Goal: Find specific page/section: Find specific page/section

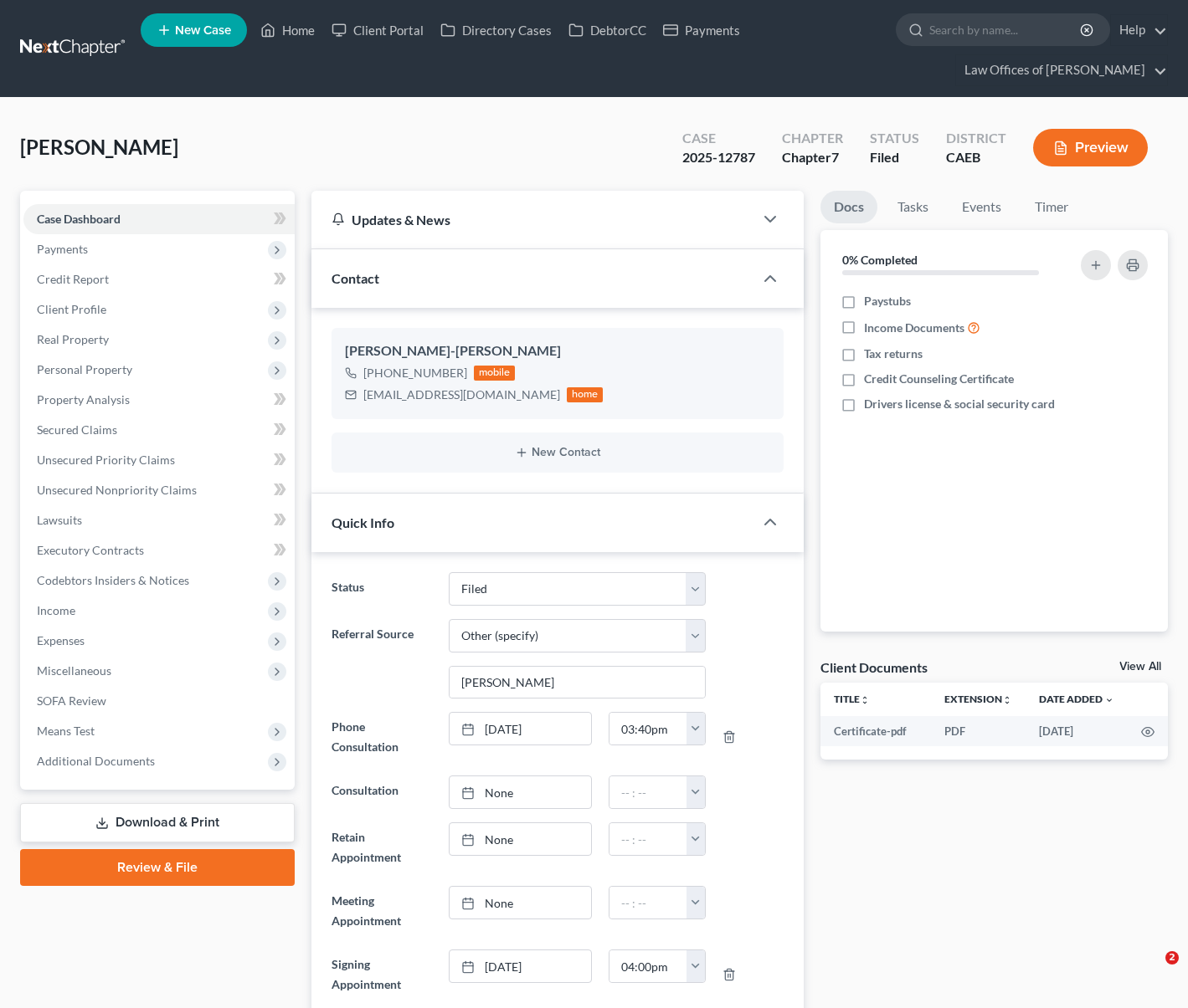
select select "5"
select select "6"
select select "0"
click at [302, 32] on link "Home" at bounding box center [288, 31] width 71 height 31
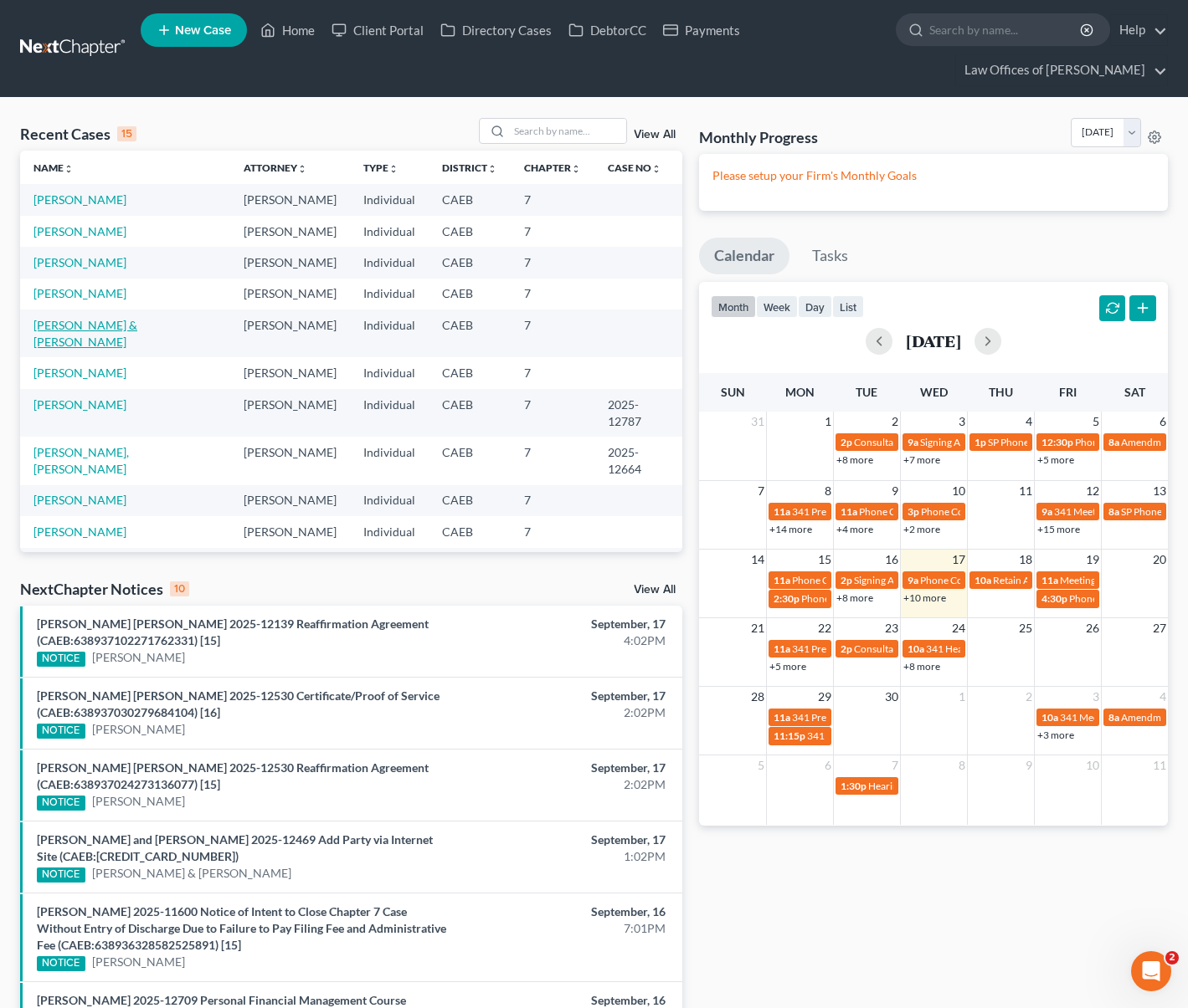
click at [138, 325] on link "[PERSON_NAME] & [PERSON_NAME]" at bounding box center [85, 333] width 104 height 31
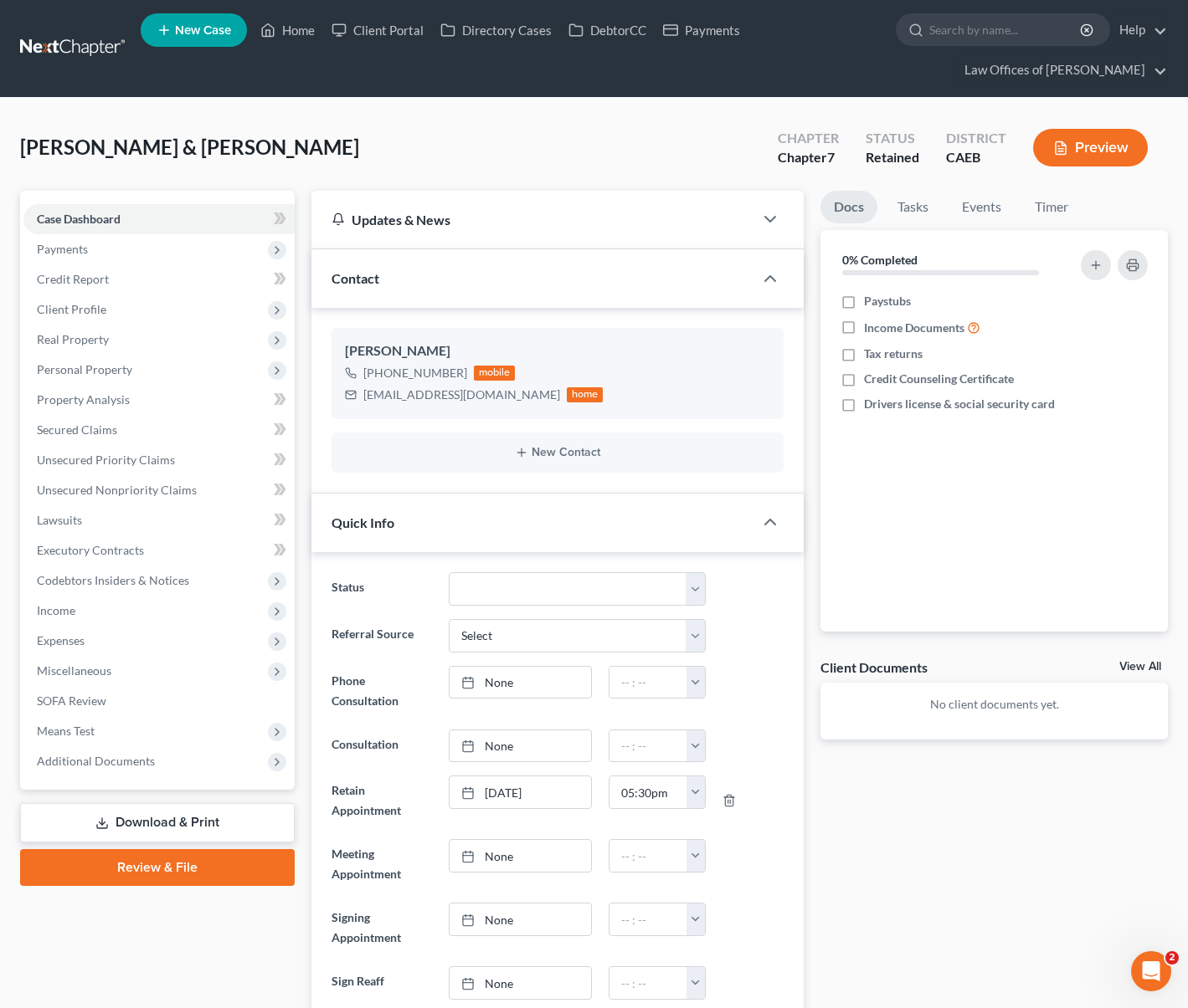
scroll to position [399, 0]
click at [114, 247] on span "Payments" at bounding box center [160, 249] width 271 height 31
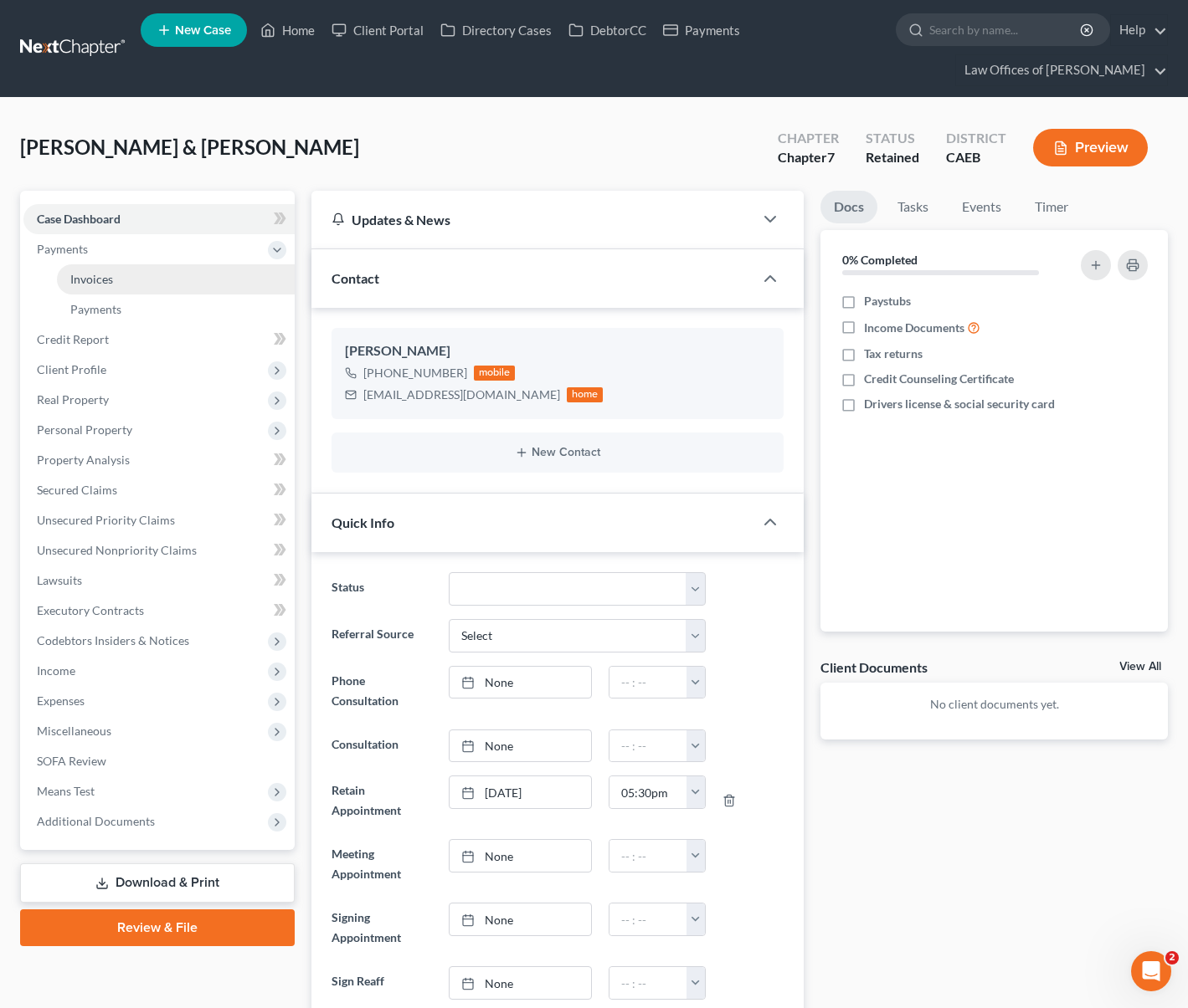
click at [131, 286] on link "Invoices" at bounding box center [176, 280] width 238 height 31
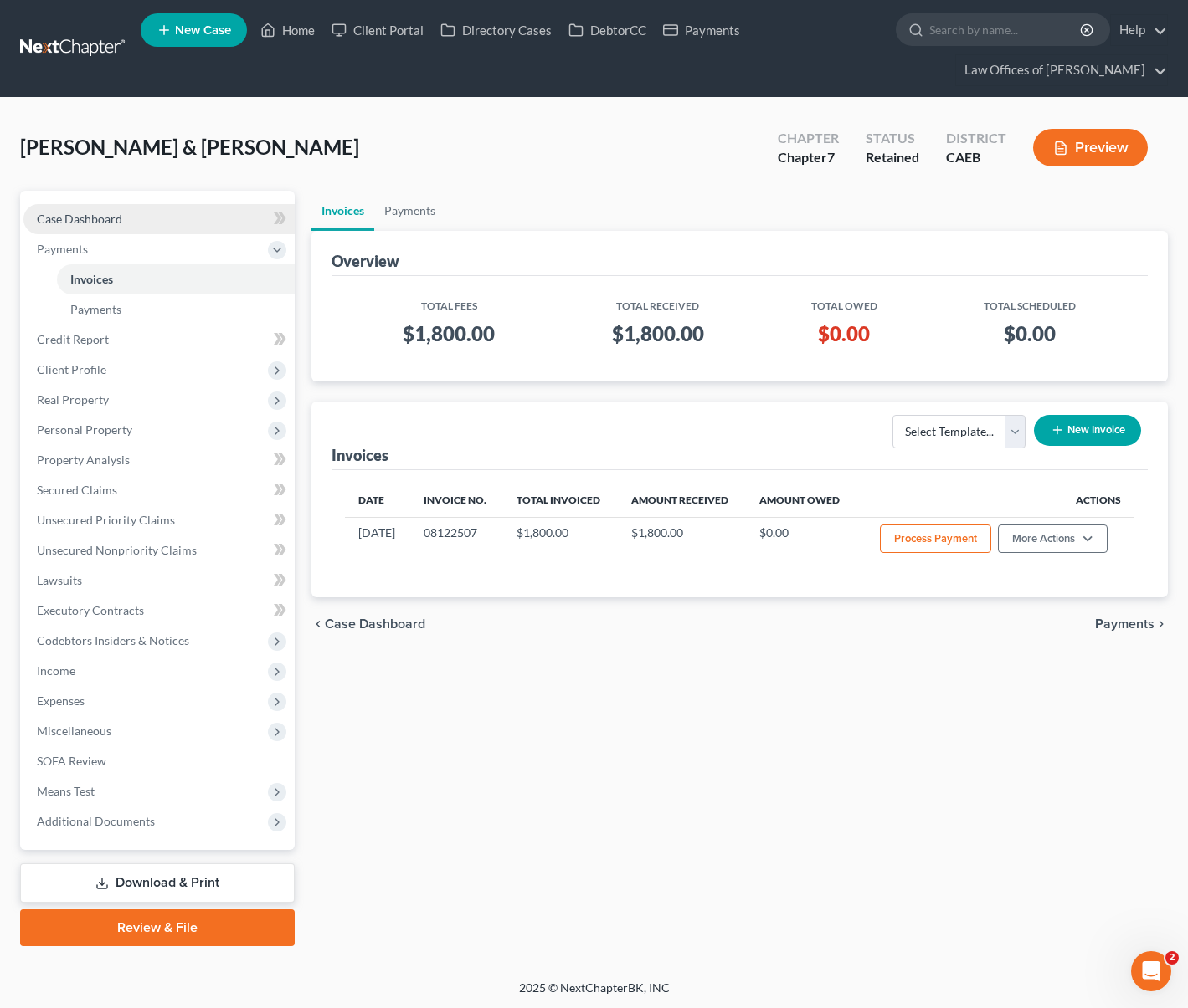
click at [135, 212] on link "Case Dashboard" at bounding box center [160, 220] width 271 height 31
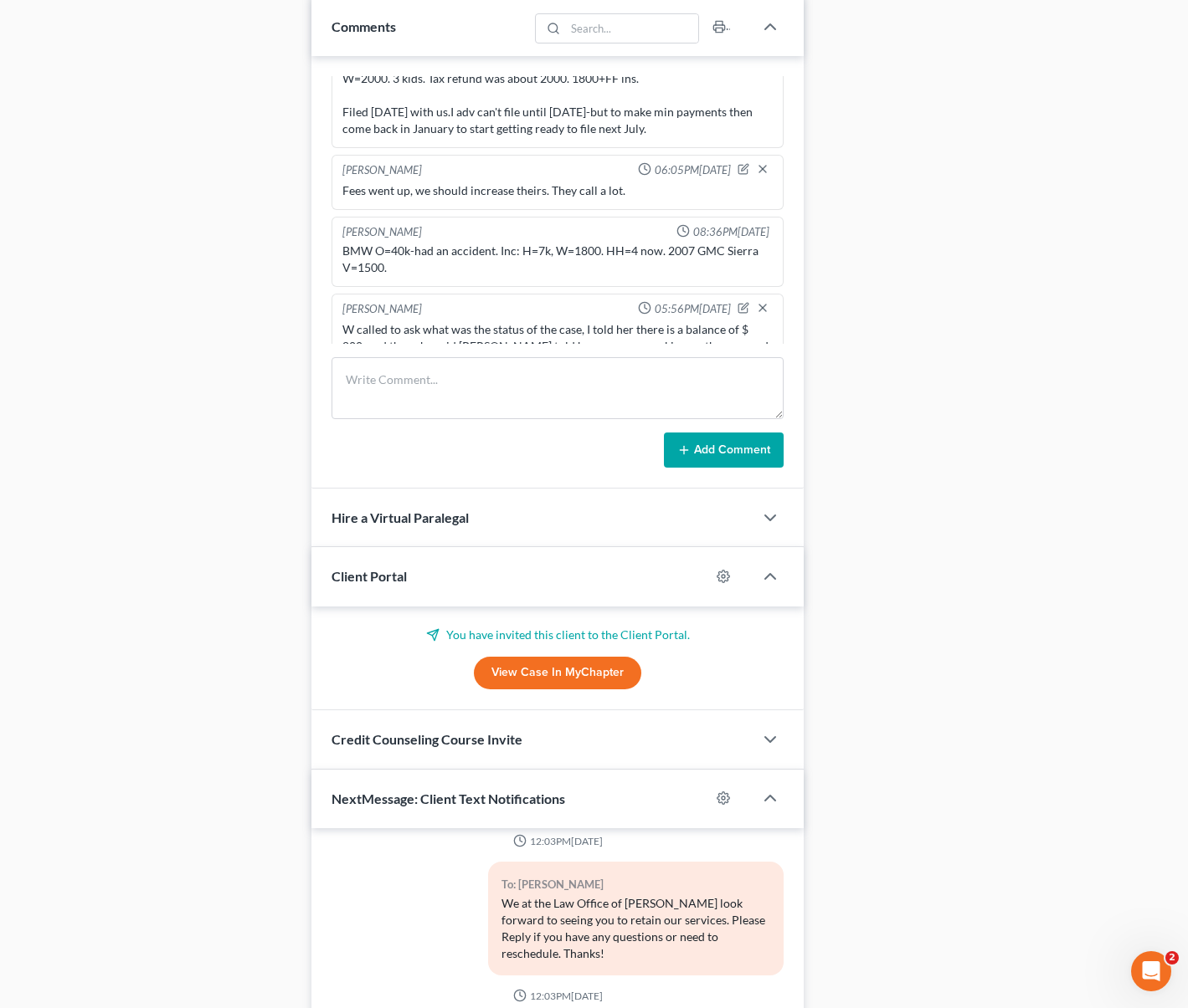
scroll to position [155, 0]
